Goal: Task Accomplishment & Management: Use online tool/utility

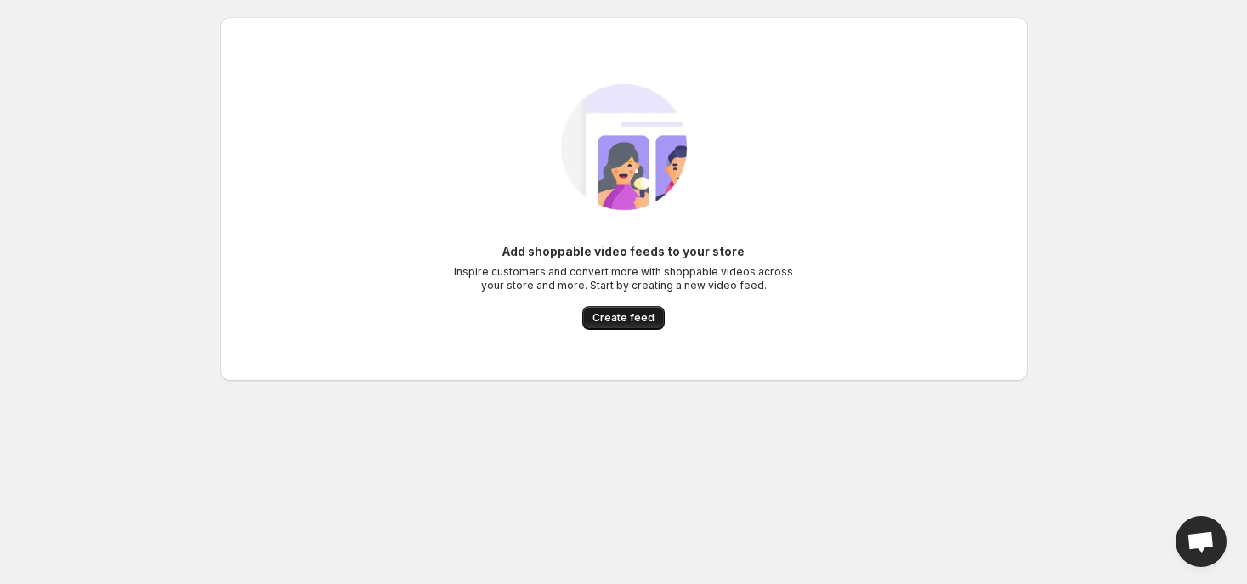
click at [615, 320] on span "Create feed" at bounding box center [623, 318] width 62 height 14
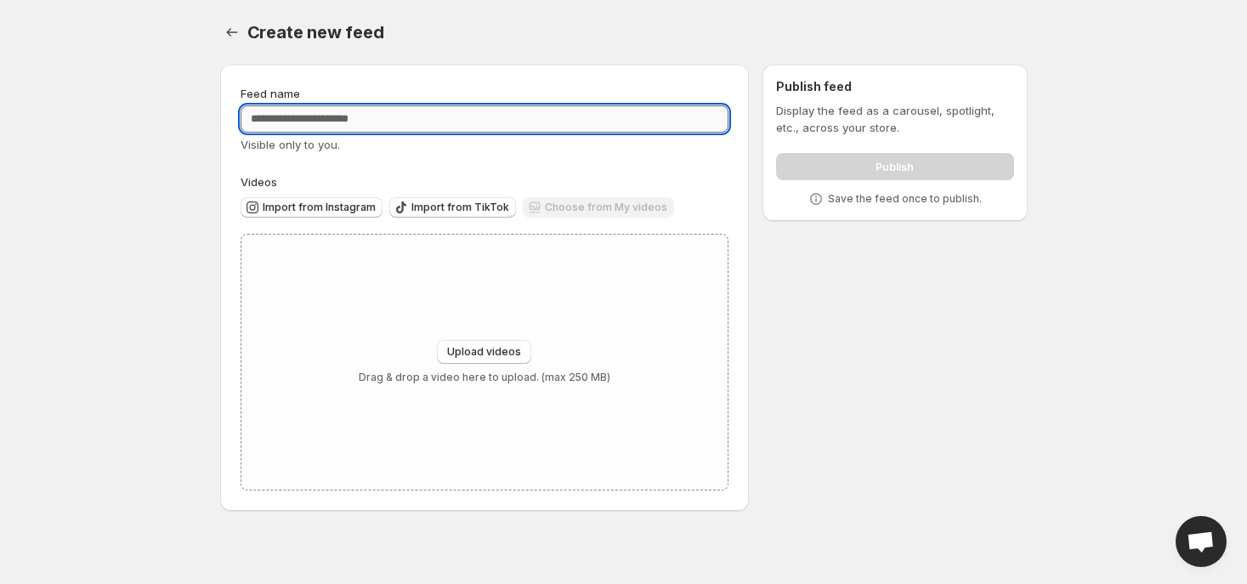
click at [448, 126] on input "Feed name" at bounding box center [485, 118] width 489 height 27
type input "**********"
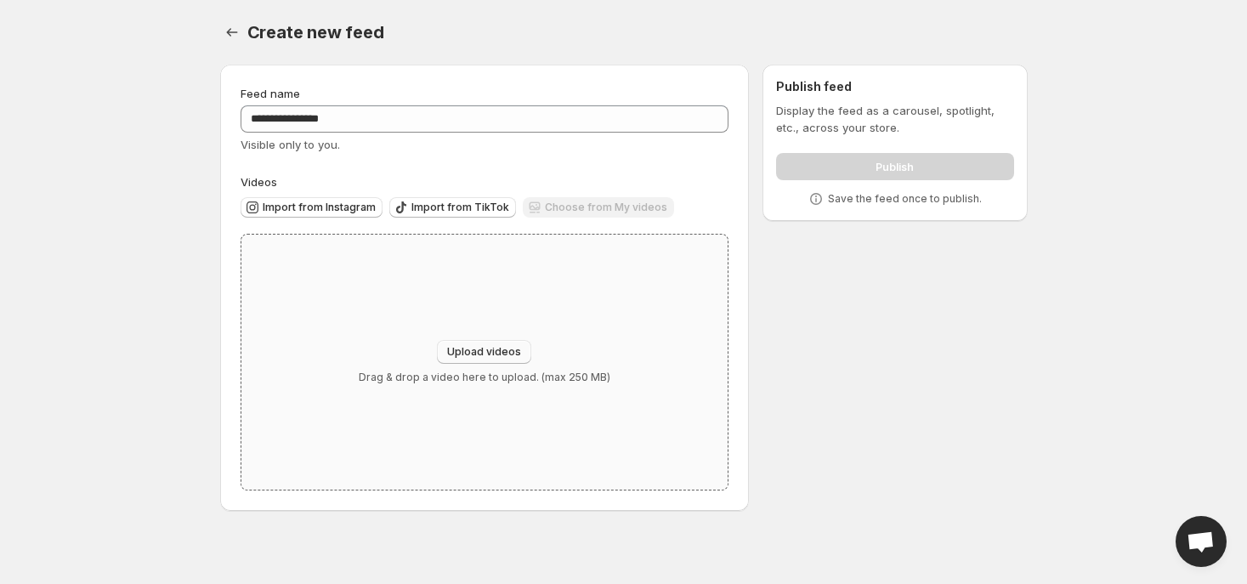
click at [484, 344] on button "Upload videos" at bounding box center [484, 352] width 94 height 24
click at [343, 252] on div "Upload videos Drag & drop a video here to upload. (max 250 MB)" at bounding box center [484, 362] width 487 height 255
click at [346, 214] on button "Import from Instagram" at bounding box center [312, 207] width 142 height 20
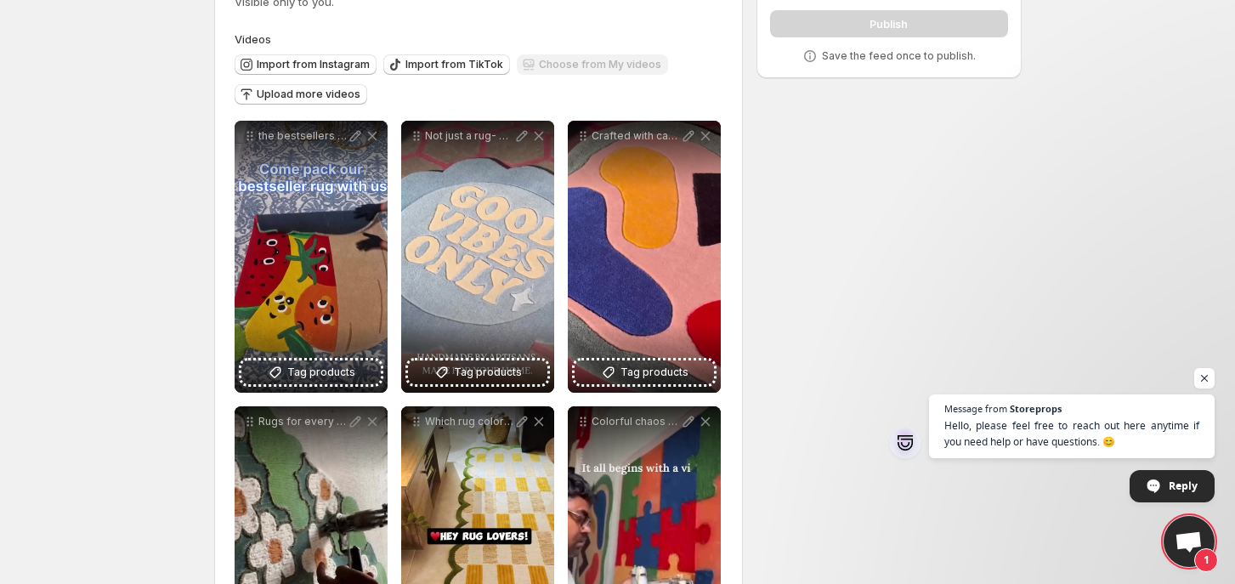
scroll to position [141, 0]
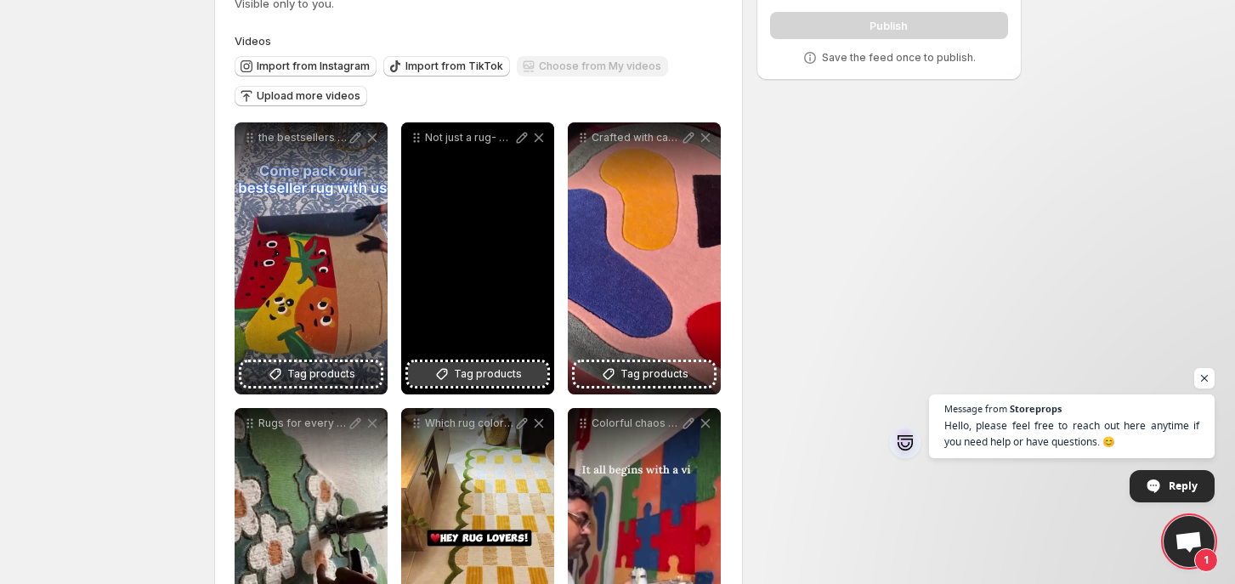
click at [503, 371] on span "Tag products" at bounding box center [488, 373] width 68 height 17
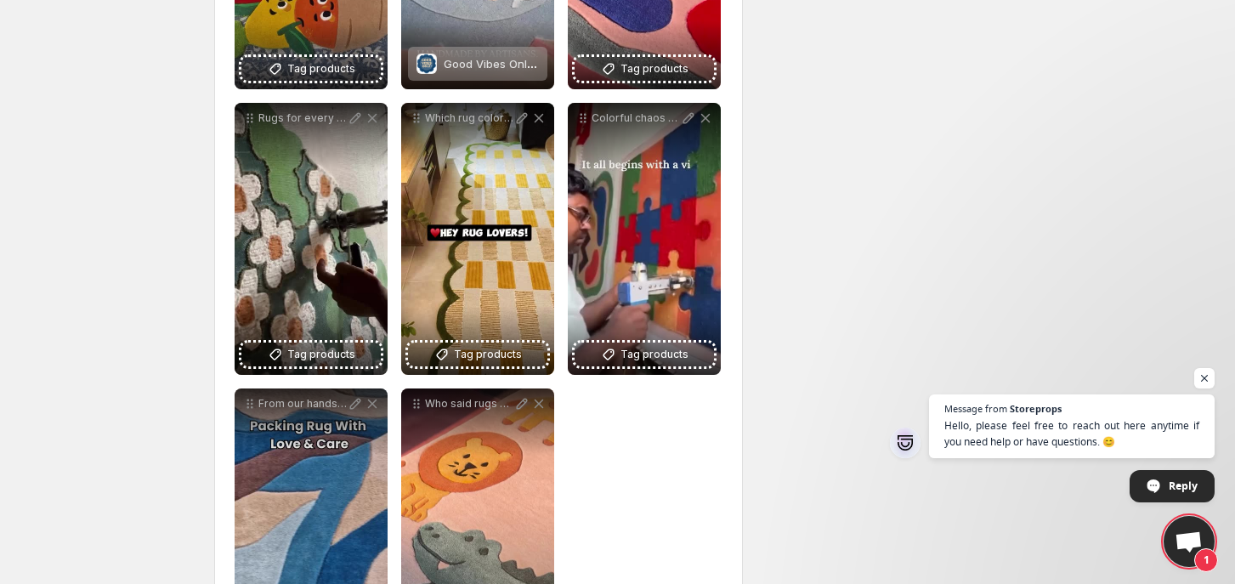
scroll to position [518, 0]
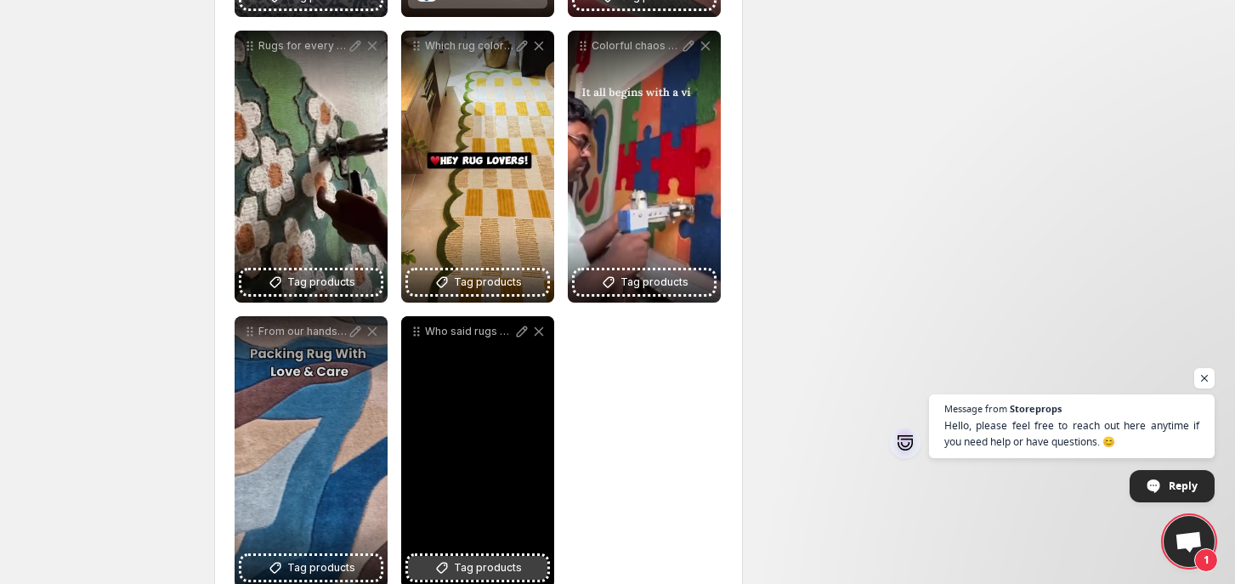
click at [514, 569] on span "Tag products" at bounding box center [488, 567] width 68 height 17
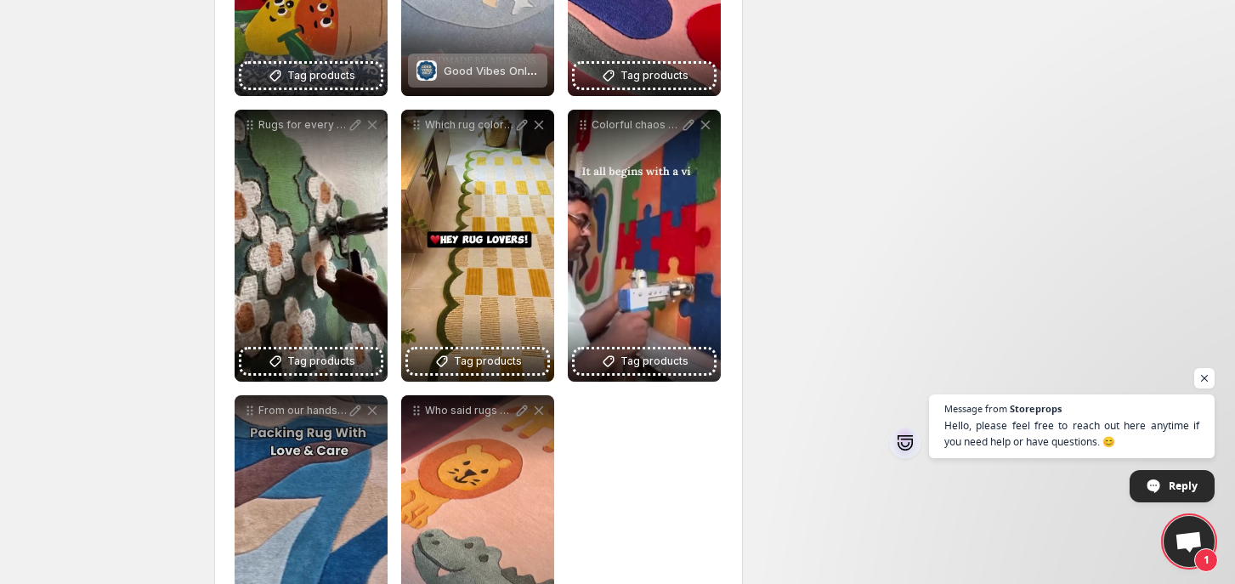
scroll to position [438, 0]
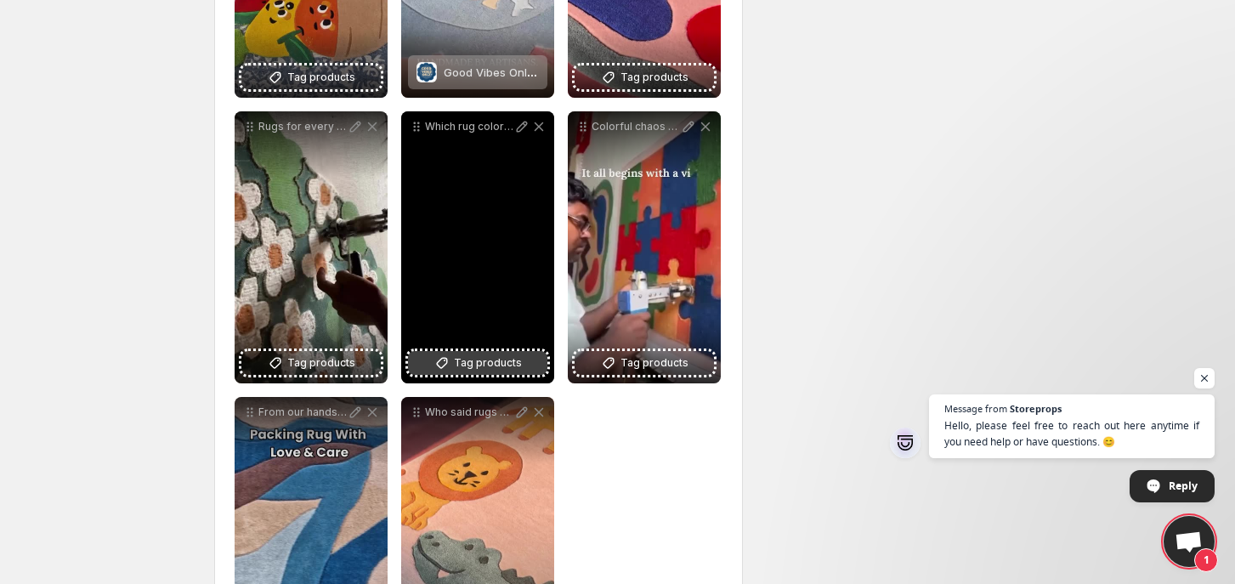
click at [507, 362] on span "Tag products" at bounding box center [488, 362] width 68 height 17
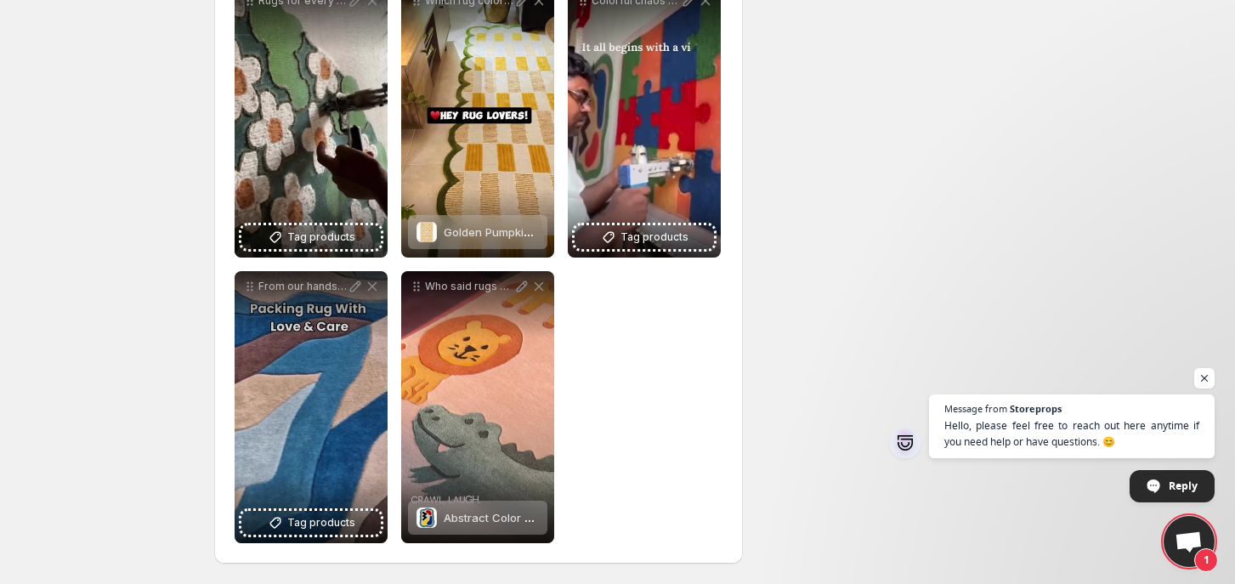
scroll to position [564, 0]
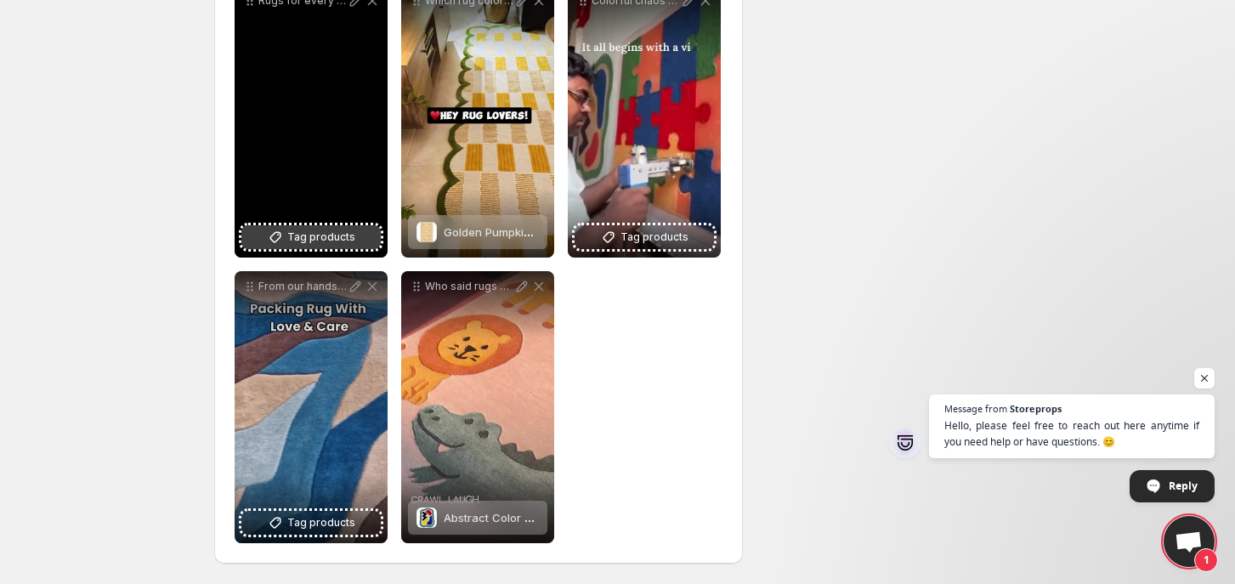
click at [263, 236] on button "Tag products" at bounding box center [310, 237] width 139 height 24
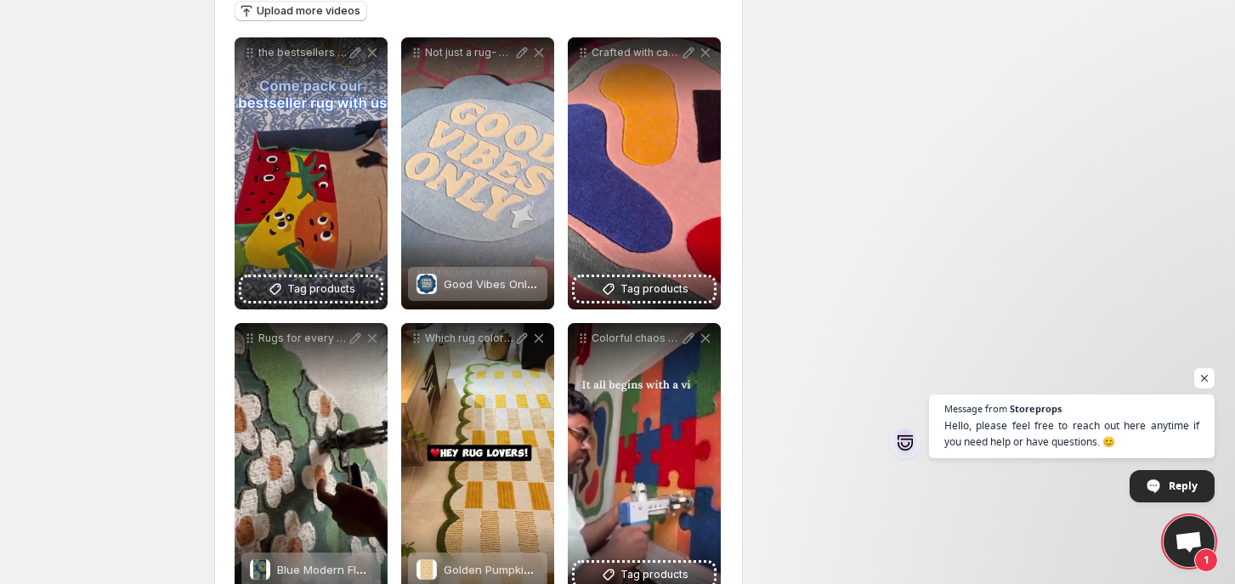
scroll to position [224, 0]
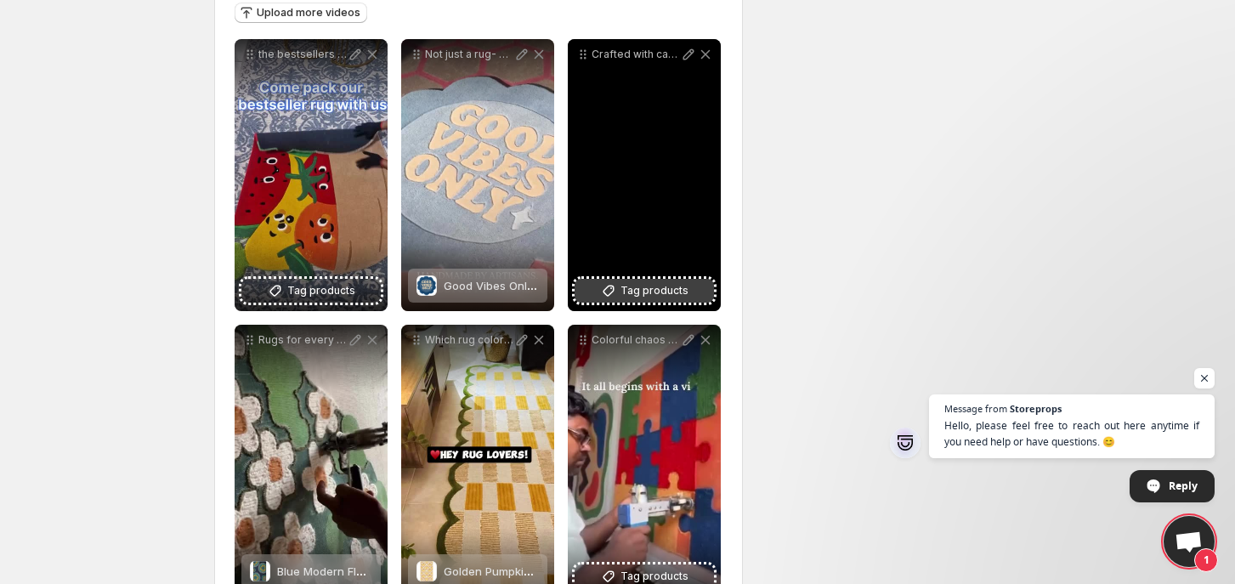
click at [688, 289] on button "Tag products" at bounding box center [644, 291] width 139 height 24
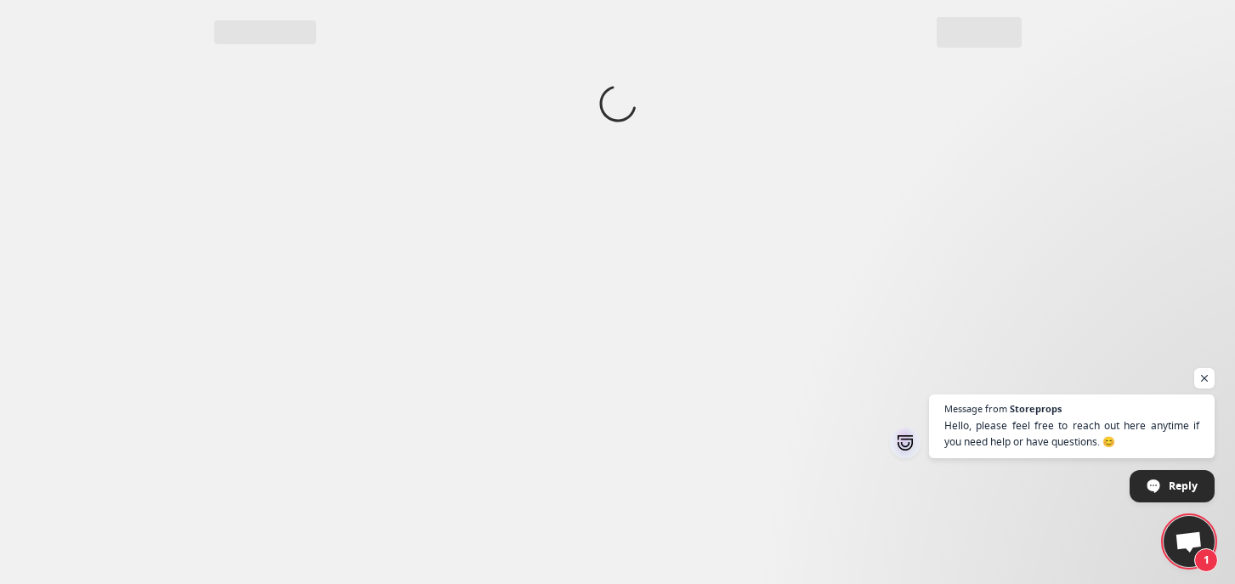
scroll to position [0, 0]
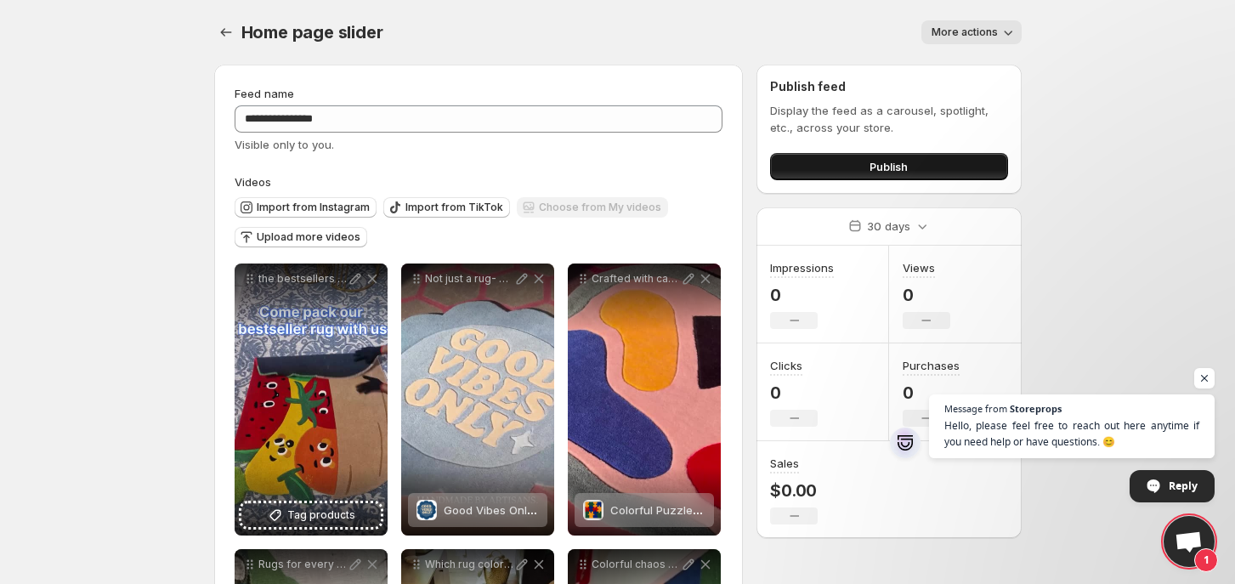
click at [946, 158] on button "Publish" at bounding box center [888, 166] width 237 height 27
